Goal: Check status: Check status

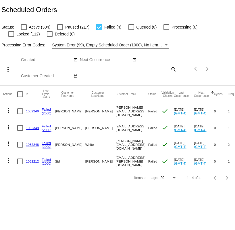
click at [36, 110] on link "1032249" at bounding box center [32, 111] width 13 height 4
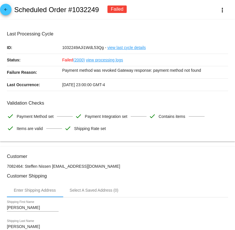
click at [100, 60] on link "view processing logs" at bounding box center [104, 60] width 37 height 12
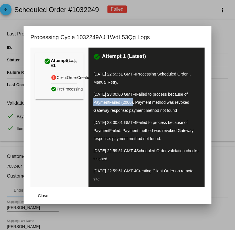
drag, startPoint x: 93, startPoint y: 103, endPoint x: 133, endPoint y: 104, distance: 40.0
click at [133, 104] on div "check_circle Attempt 1 (Latest) [DATE] 22:59:51 GMT-4 Processing Scheduled Orde…" at bounding box center [147, 116] width 116 height 139
copy span "PaymentFailed (2000)"
click at [119, 17] on div at bounding box center [117, 115] width 235 height 230
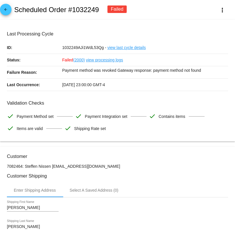
click at [4, 9] on mat-icon "arrow_back" at bounding box center [5, 10] width 7 height 7
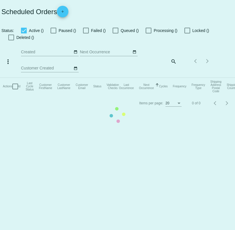
checkbox input "false"
checkbox input "true"
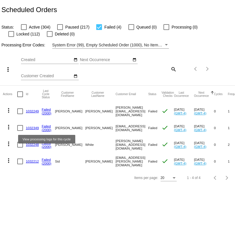
click at [34, 127] on link "1032349" at bounding box center [32, 128] width 13 height 4
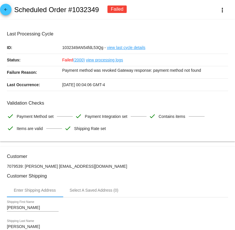
click at [112, 60] on link "view processing logs" at bounding box center [104, 60] width 37 height 12
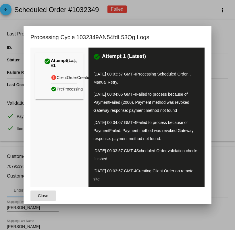
drag, startPoint x: 123, startPoint y: 104, endPoint x: 170, endPoint y: 104, distance: 46.9
click at [131, 104] on span "Failed to process because of PaymentFailed (2000). Payment method was revoked G…" at bounding box center [141, 102] width 96 height 21
click at [171, 11] on div at bounding box center [117, 115] width 235 height 230
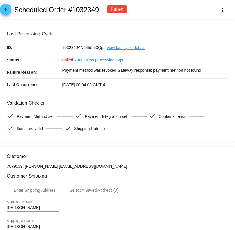
click at [5, 11] on mat-icon "arrow_back" at bounding box center [5, 10] width 7 height 7
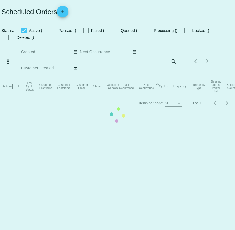
checkbox input "false"
checkbox input "true"
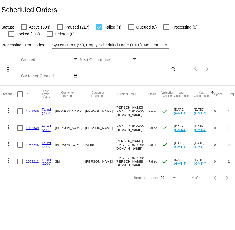
click at [30, 144] on link "1032248" at bounding box center [32, 144] width 13 height 4
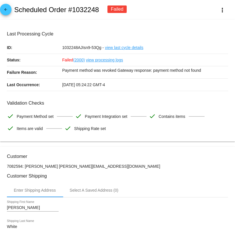
click at [103, 62] on link "view processing logs" at bounding box center [104, 60] width 37 height 12
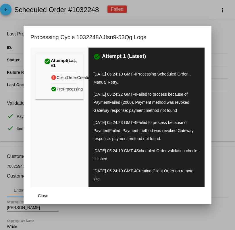
click at [192, 16] on div at bounding box center [117, 115] width 235 height 230
